Goal: Information Seeking & Learning: Learn about a topic

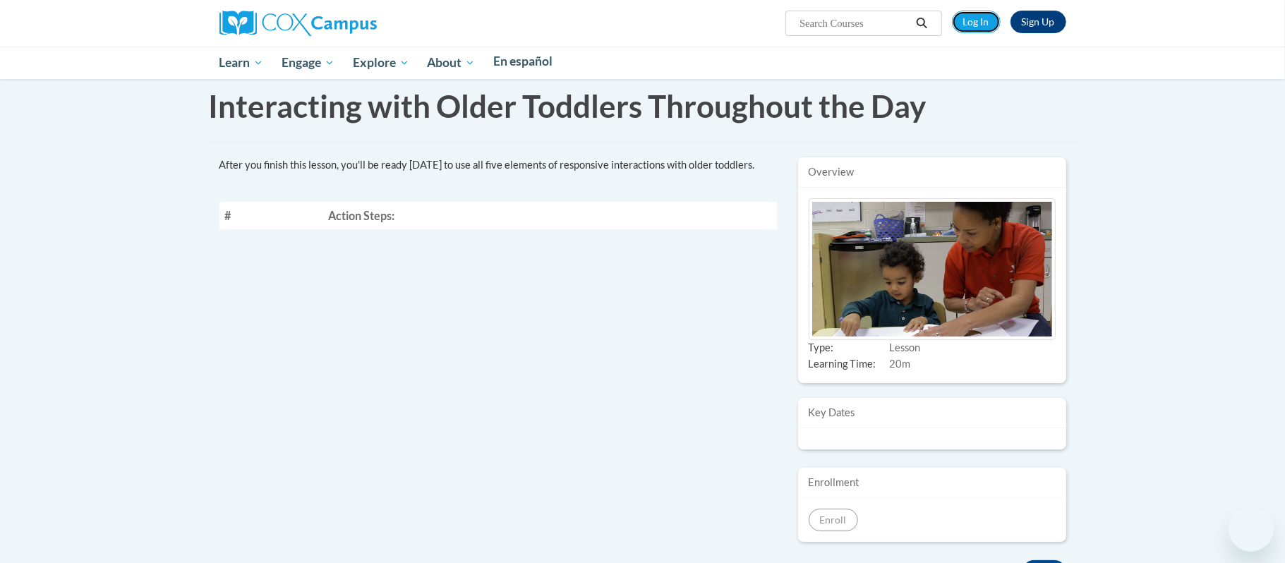
click at [980, 26] on link "Log In" at bounding box center [976, 22] width 49 height 23
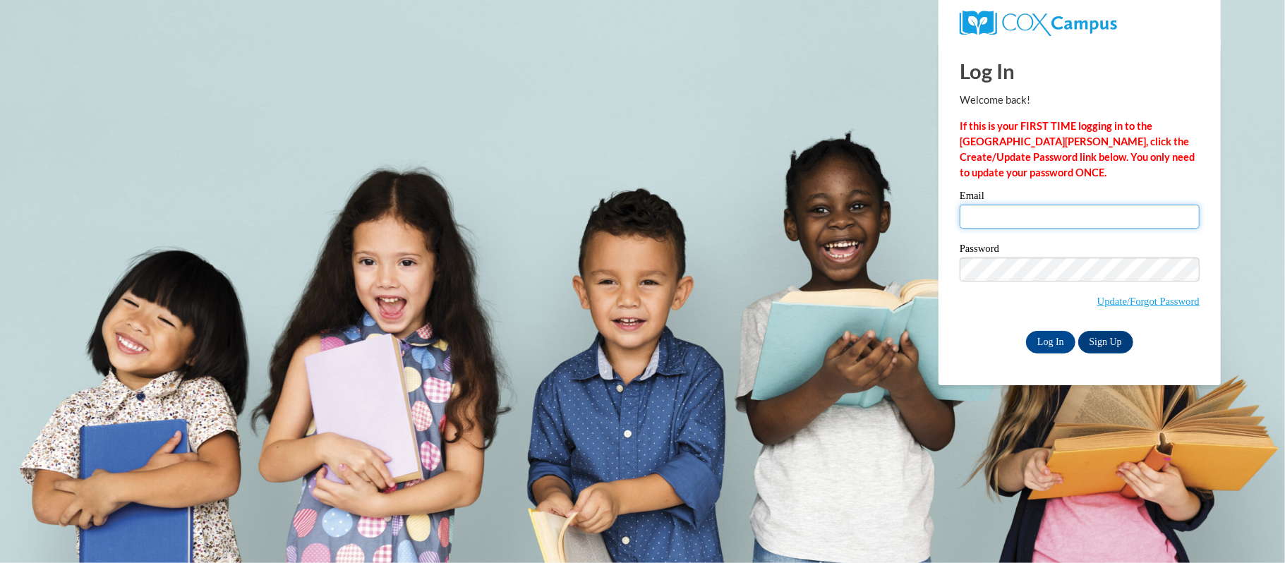
click at [1104, 216] on input "Email" at bounding box center [1079, 217] width 240 height 24
type input "ccktommiejohnson1952@gmail.com"
click at [1055, 344] on input "Log In" at bounding box center [1050, 342] width 49 height 23
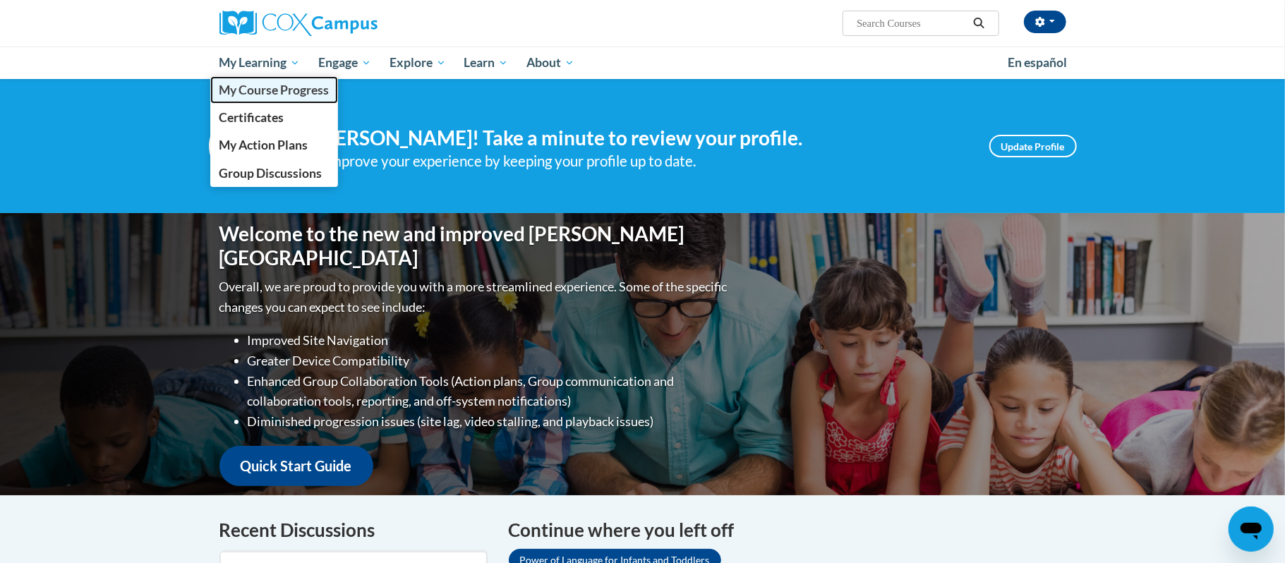
click at [275, 89] on span "My Course Progress" at bounding box center [274, 90] width 110 height 15
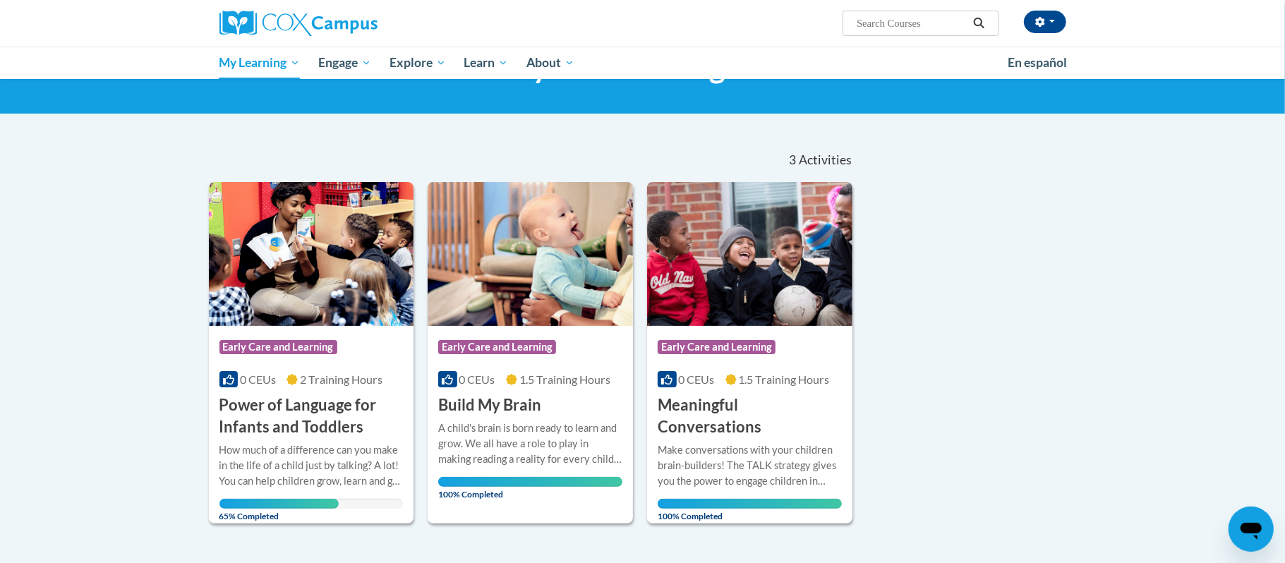
scroll to position [113, 0]
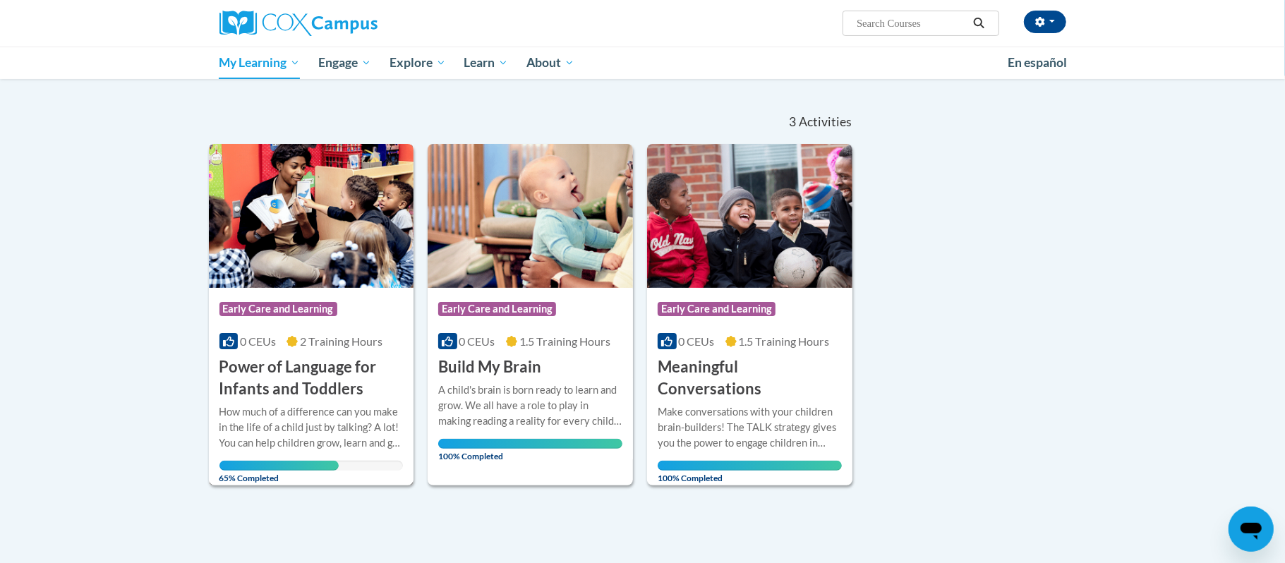
click at [318, 237] on img at bounding box center [311, 216] width 205 height 144
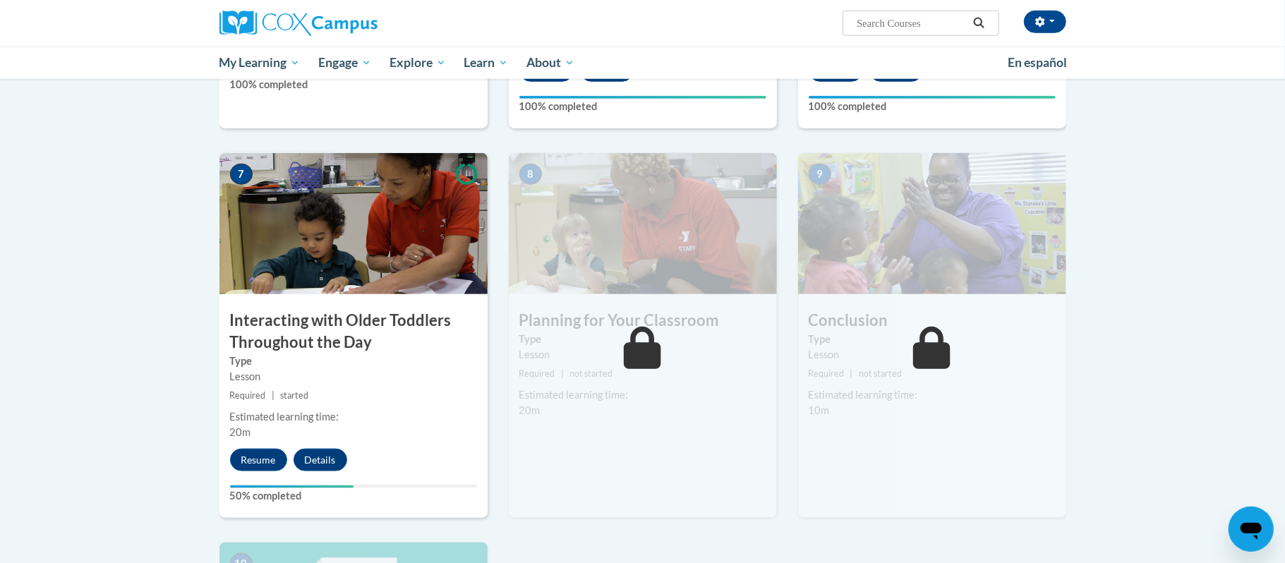
scroll to position [999, 0]
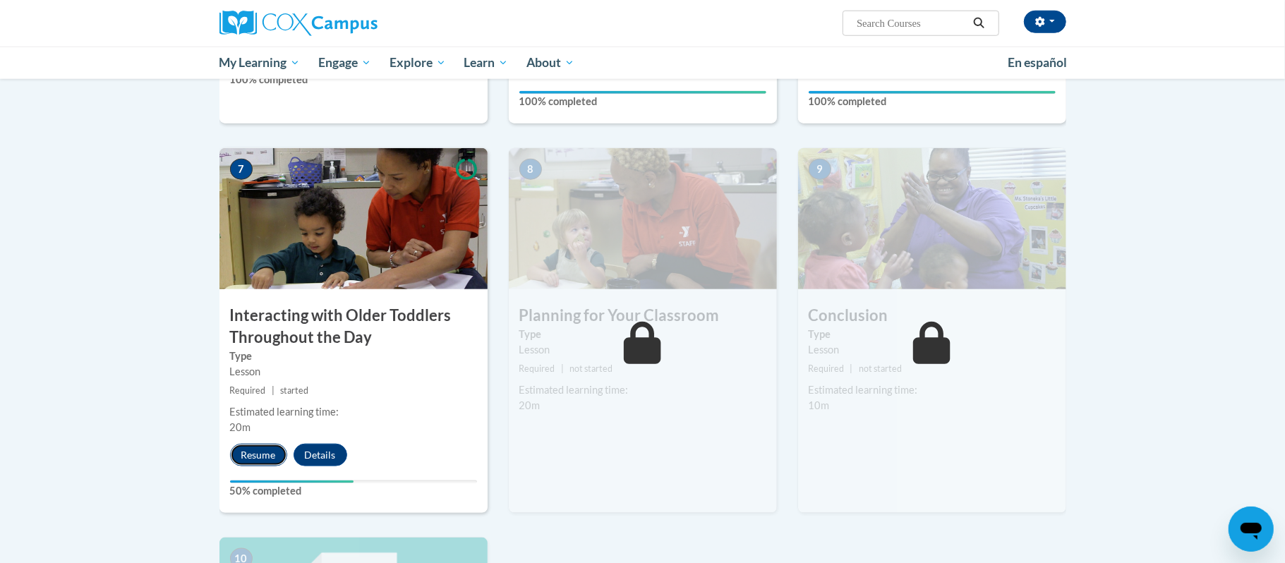
click at [266, 444] on button "Resume" at bounding box center [258, 455] width 57 height 23
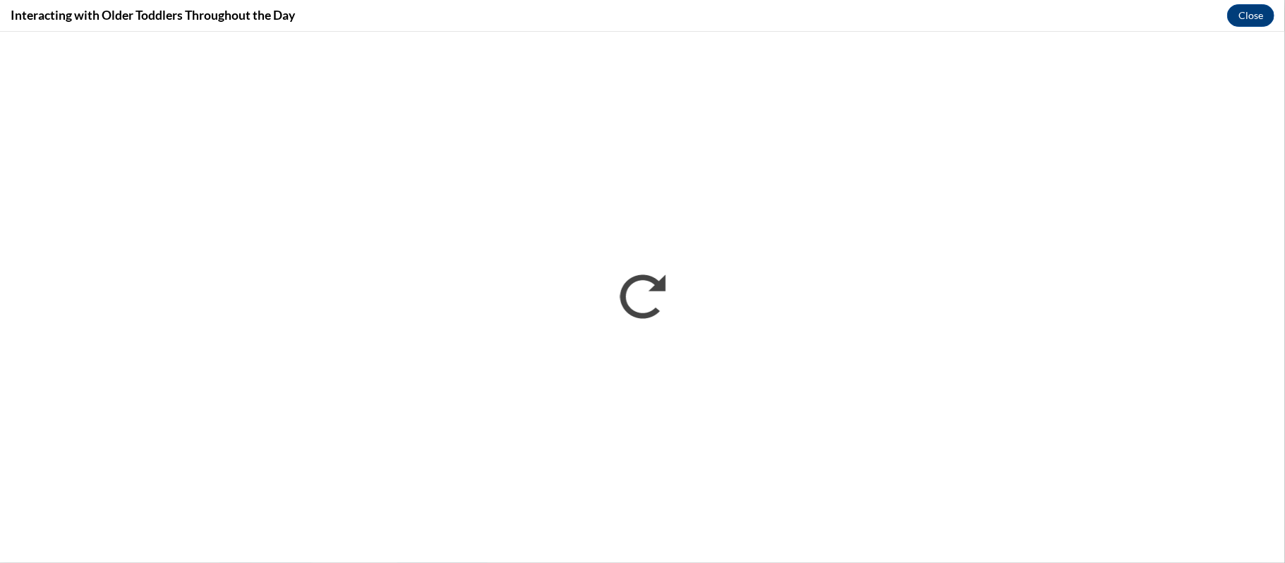
scroll to position [0, 0]
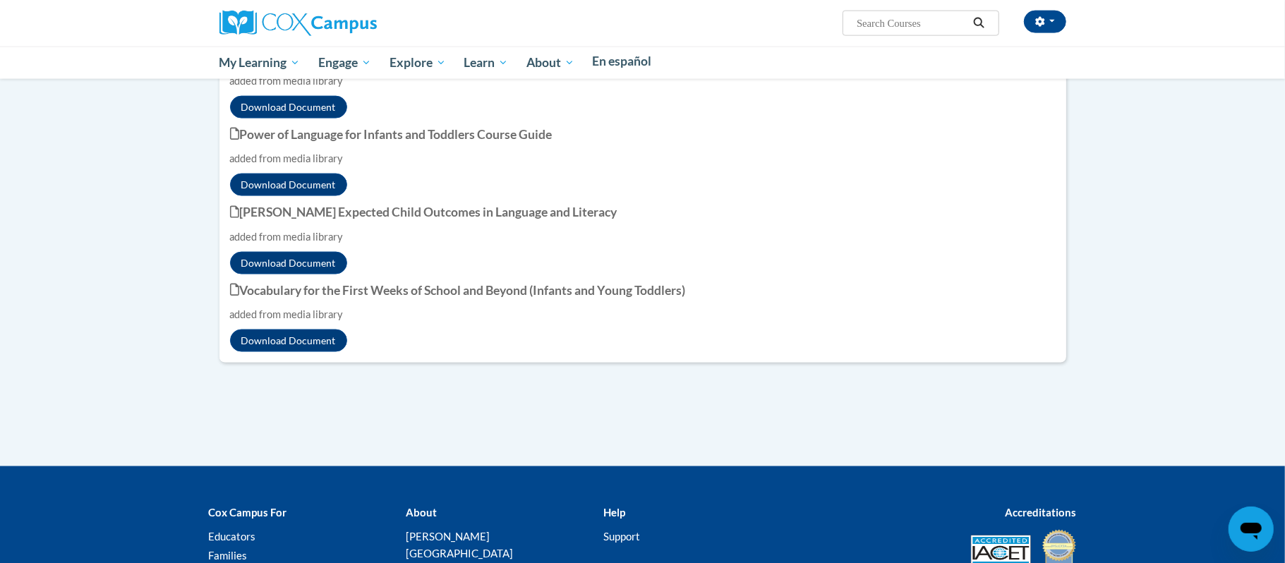
scroll to position [1428, 0]
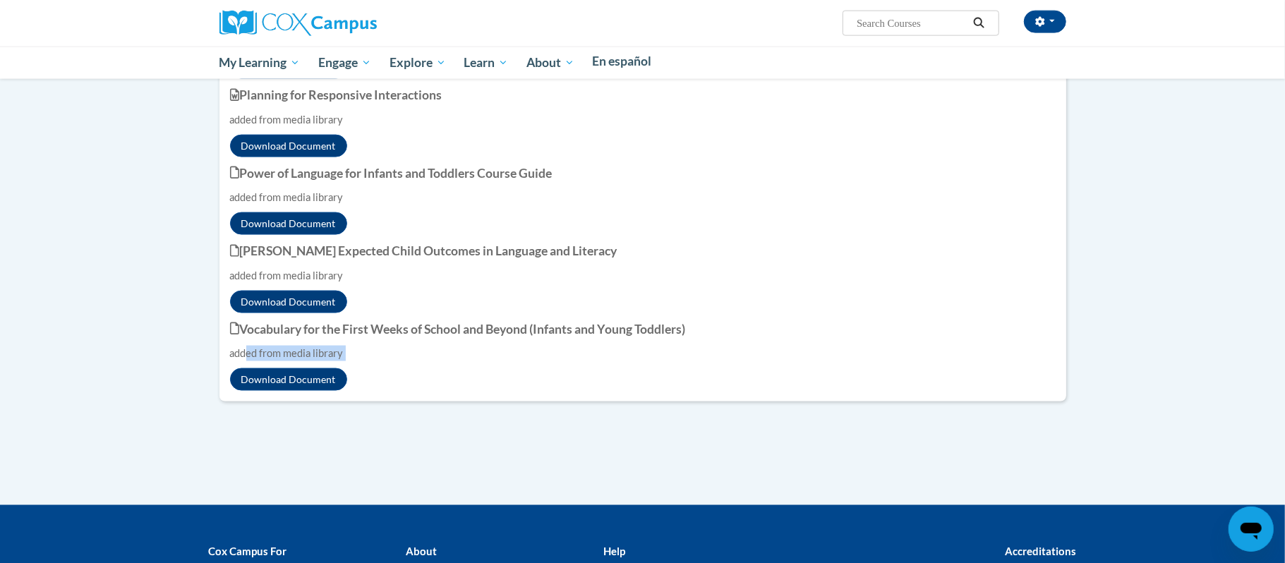
drag, startPoint x: 256, startPoint y: 425, endPoint x: 310, endPoint y: 408, distance: 56.2
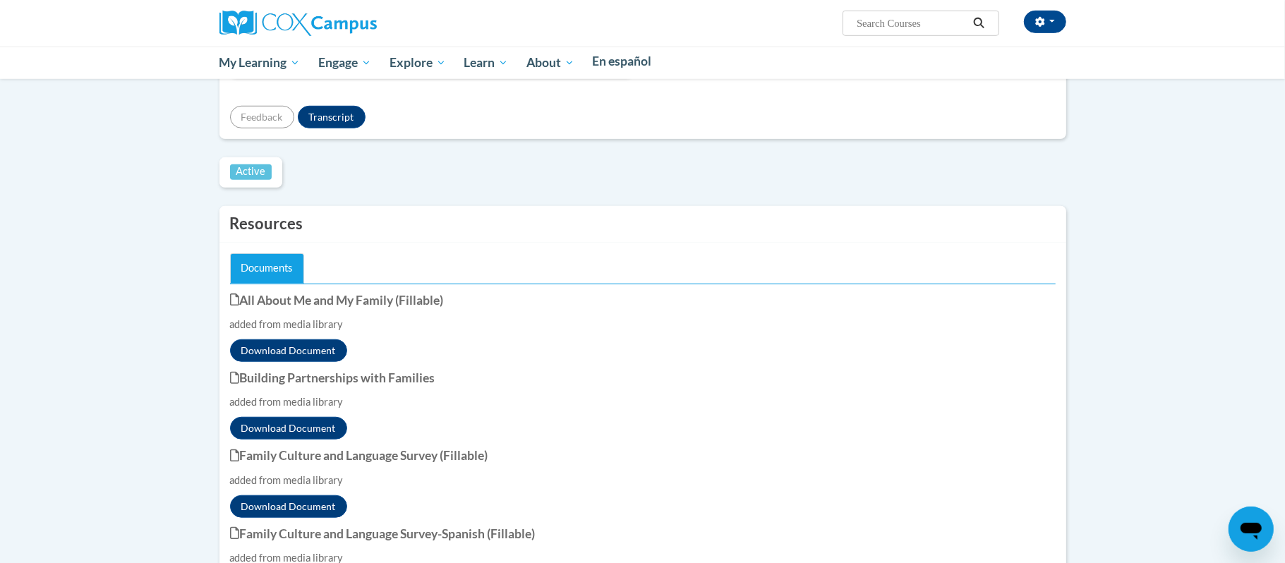
scroll to position [674, 0]
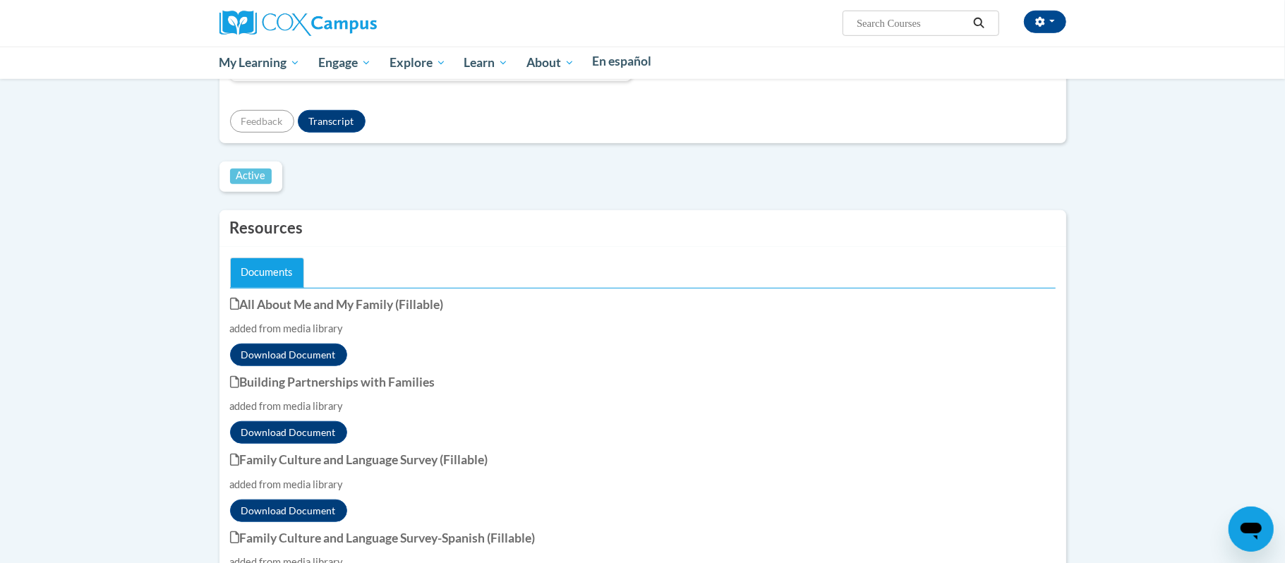
drag, startPoint x: 828, startPoint y: 307, endPoint x: 842, endPoint y: 316, distance: 16.8
click at [283, 192] on div "Active" at bounding box center [250, 177] width 63 height 30
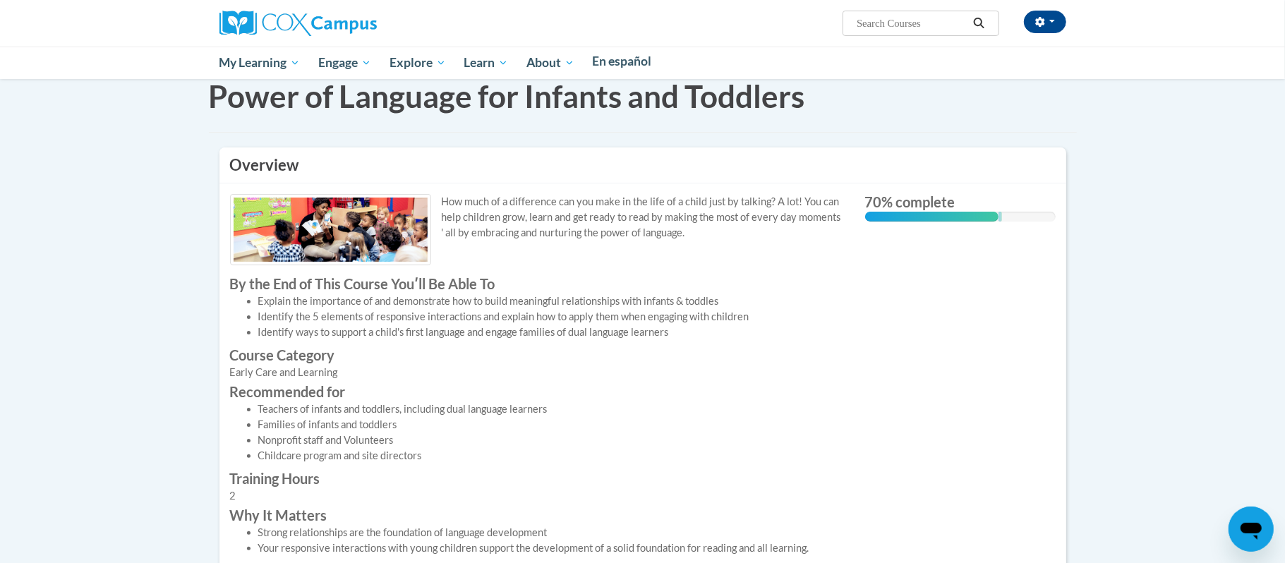
scroll to position [0, 0]
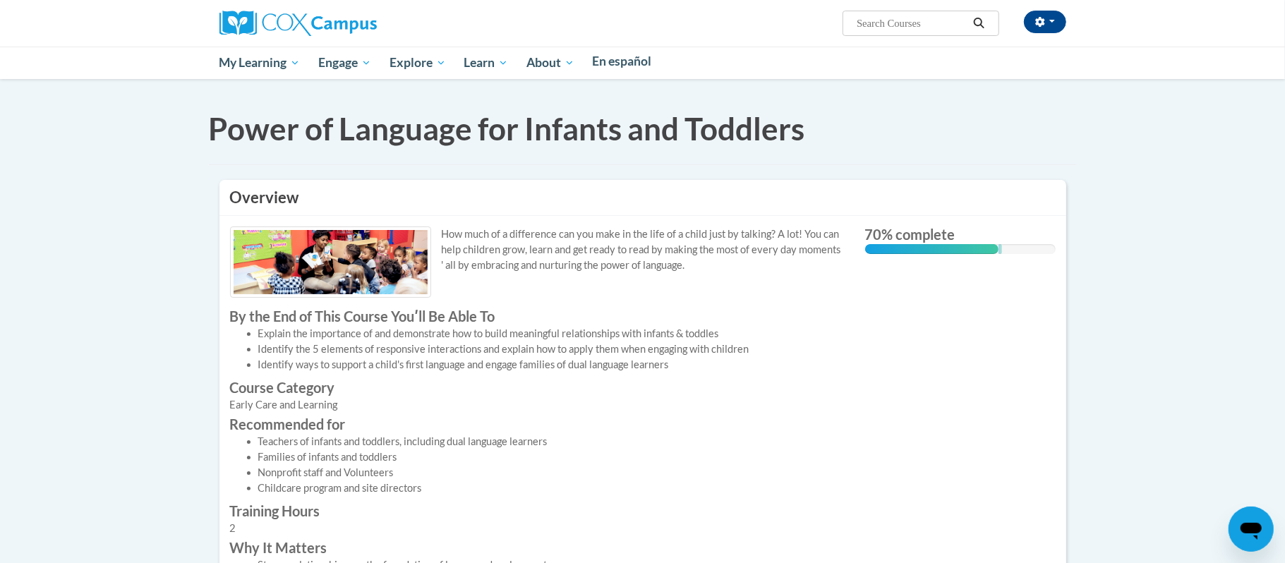
click at [0, 0] on link "Home" at bounding box center [0, 0] width 0 height 0
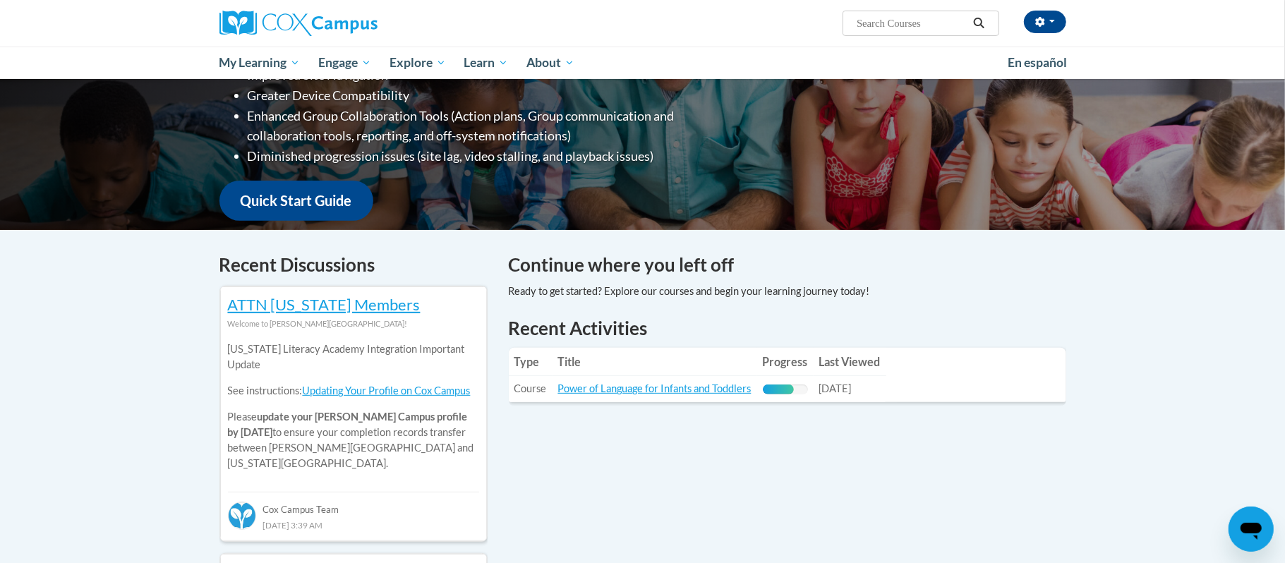
scroll to position [353, 0]
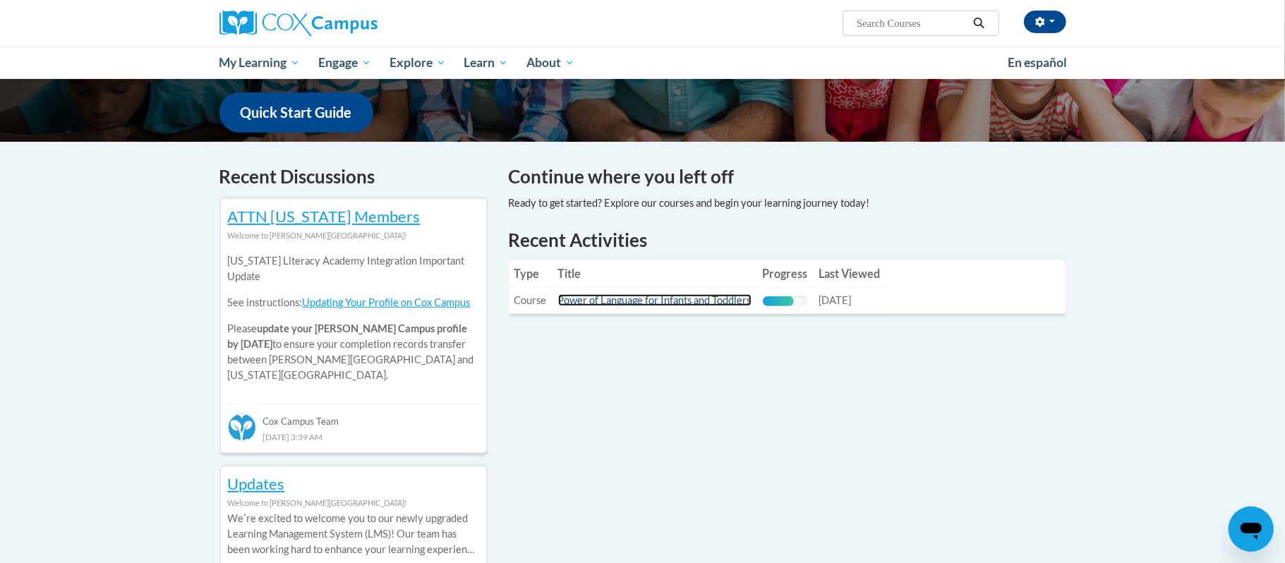
click at [601, 304] on link "Power of Language for Infants and Toddlers" at bounding box center [654, 300] width 193 height 12
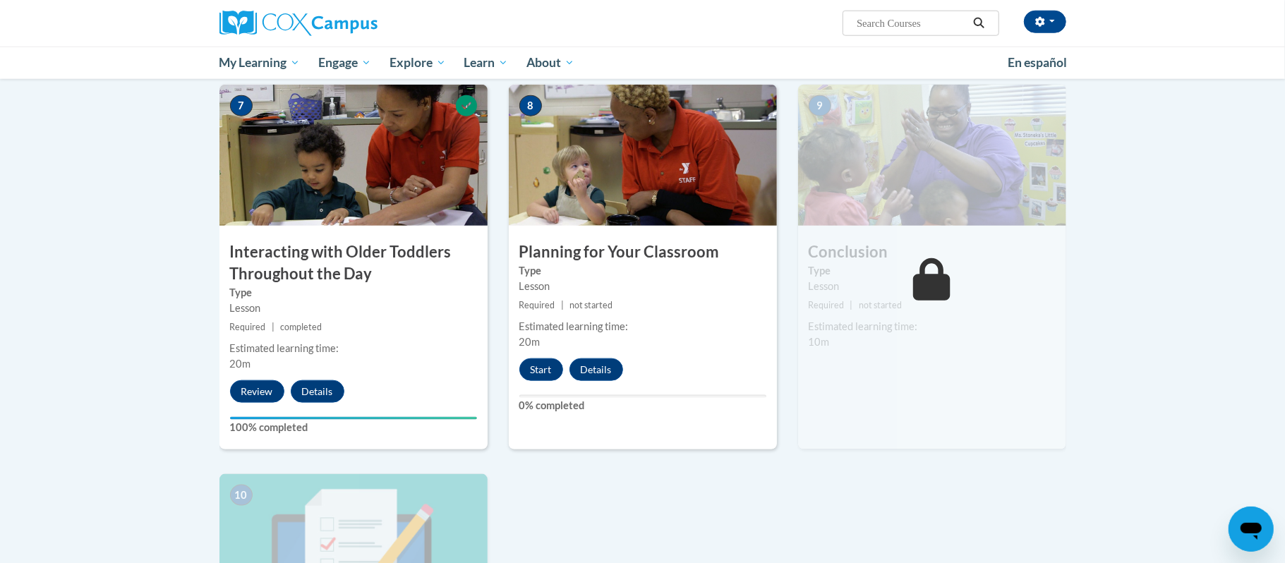
scroll to position [1050, 0]
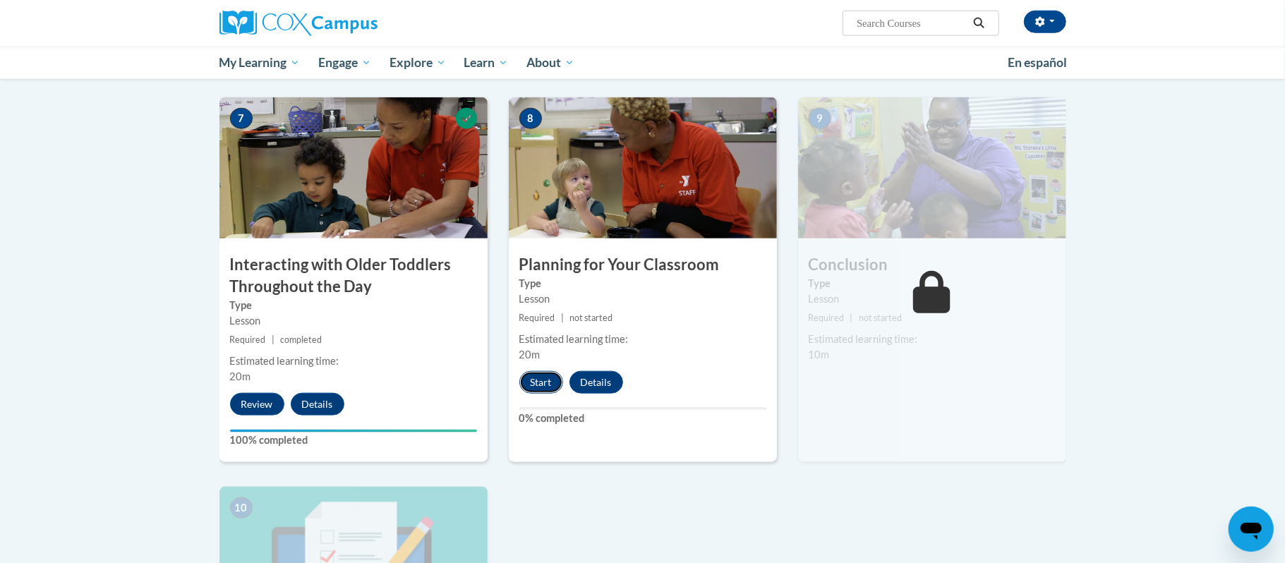
click at [536, 371] on button "Start" at bounding box center [541, 382] width 44 height 23
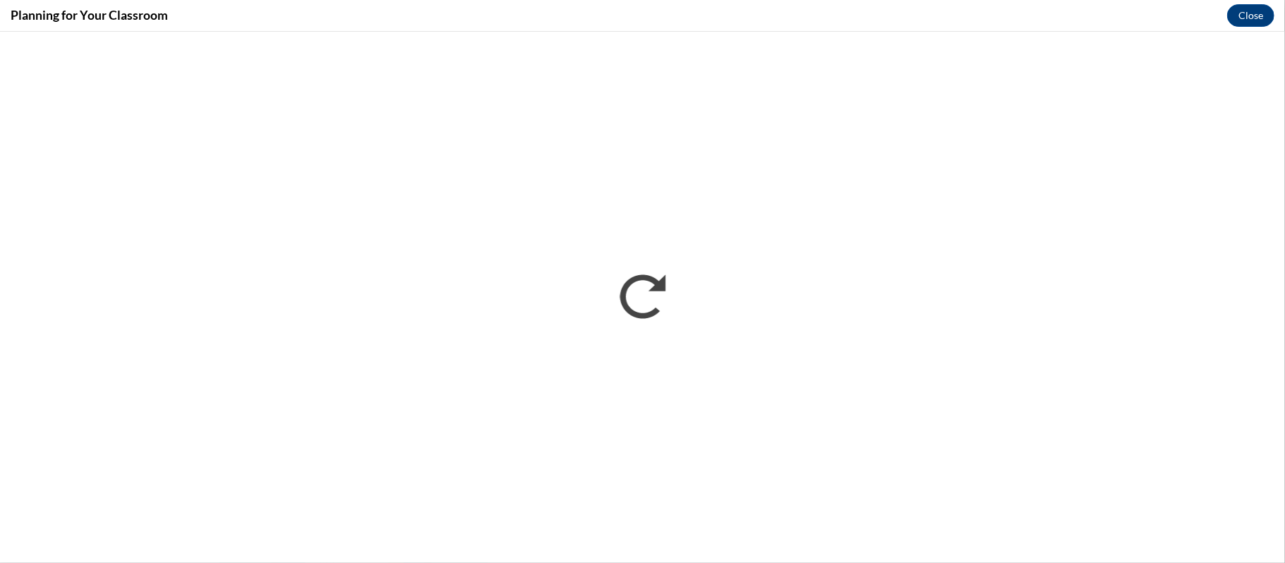
scroll to position [0, 0]
